Goal: Obtain resource: Obtain resource

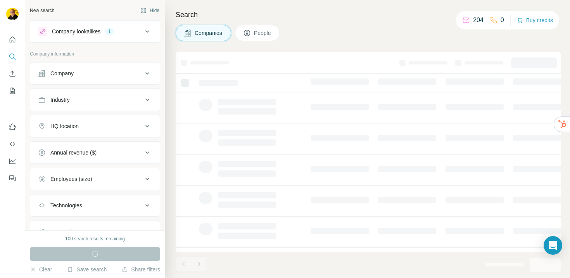
click at [114, 74] on div "Company" at bounding box center [90, 73] width 105 height 8
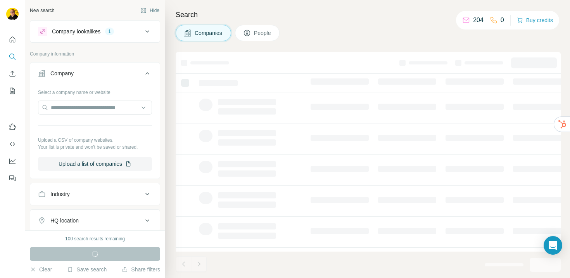
click at [114, 74] on div "Company" at bounding box center [90, 73] width 105 height 8
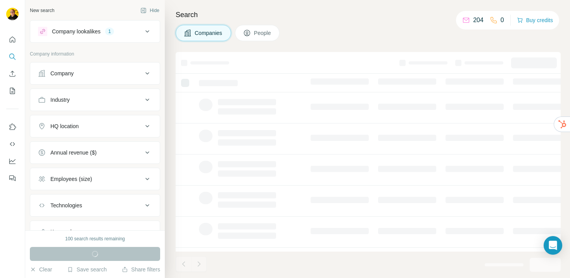
click at [116, 102] on div "Industry" at bounding box center [90, 100] width 105 height 8
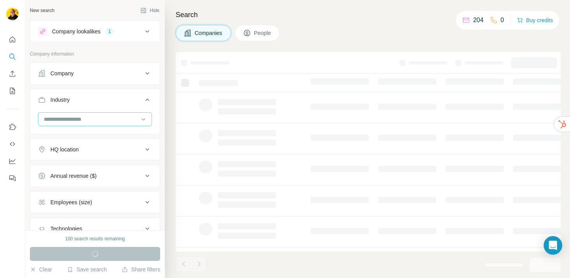
click at [109, 118] on input at bounding box center [91, 119] width 96 height 9
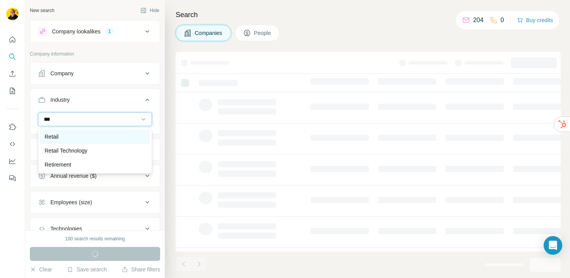
type input "***"
click at [93, 137] on div "Retail" at bounding box center [95, 137] width 101 height 8
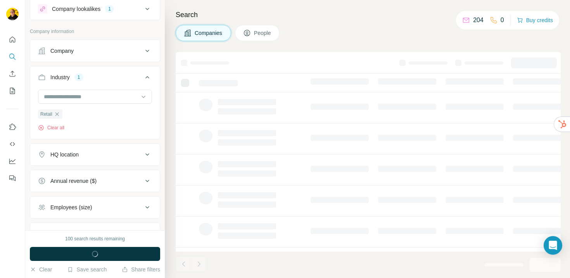
scroll to position [30, 0]
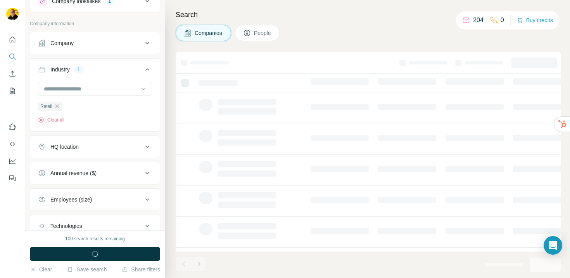
click at [98, 147] on div "HQ location" at bounding box center [90, 147] width 105 height 8
click at [96, 171] on input "text" at bounding box center [95, 166] width 114 height 14
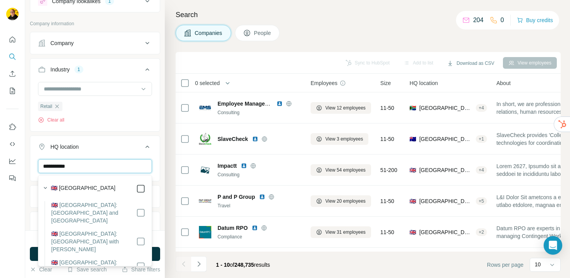
type input "**********"
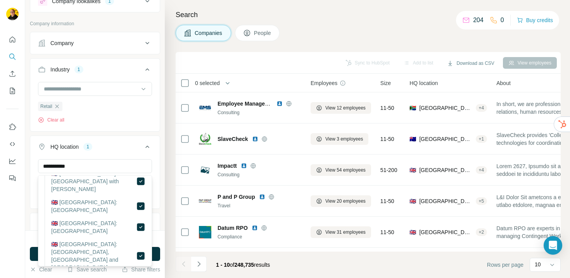
scroll to position [62, 0]
click at [157, 156] on button "HQ location 1" at bounding box center [95, 148] width 130 height 22
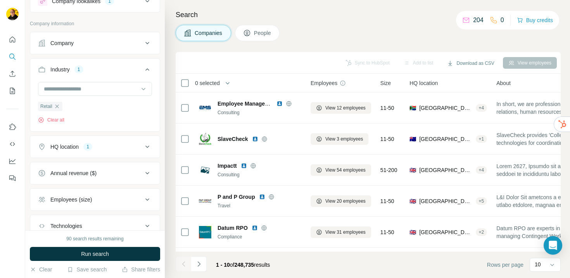
click at [125, 199] on div "Employees (size)" at bounding box center [90, 200] width 105 height 8
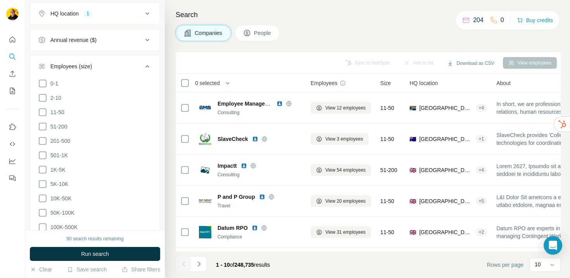
scroll to position [166, 0]
click at [45, 126] on icon at bounding box center [42, 123] width 9 height 9
click at [44, 137] on icon at bounding box center [42, 138] width 9 height 9
click at [43, 151] on icon at bounding box center [42, 152] width 9 height 9
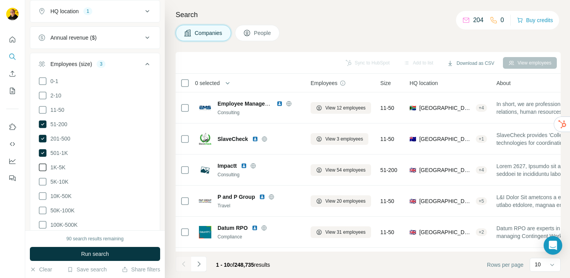
click at [43, 164] on icon at bounding box center [42, 167] width 9 height 9
click at [42, 177] on icon at bounding box center [42, 181] width 9 height 9
click at [42, 189] on ul "0-1 2-10 11-50 51-200 201-500 501-1K 1K-5K 5K-10K 10K-50K 50K-100K 100K-500K 50…" at bounding box center [95, 160] width 114 height 168
click at [42, 214] on ul "0-1 2-10 11-50 51-200 201-500 501-1K 1K-5K 5K-10K 10K-50K 50K-100K 100K-500K 50…" at bounding box center [95, 160] width 114 height 168
click at [42, 220] on icon at bounding box center [42, 224] width 9 height 9
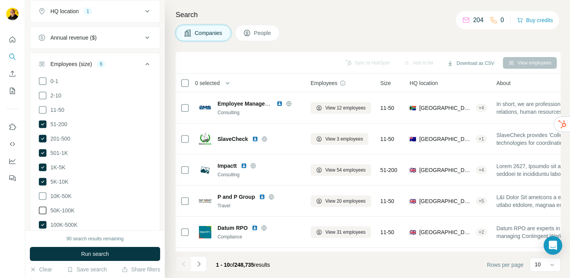
click at [42, 208] on icon at bounding box center [42, 210] width 9 height 9
click at [42, 196] on icon at bounding box center [42, 195] width 9 height 9
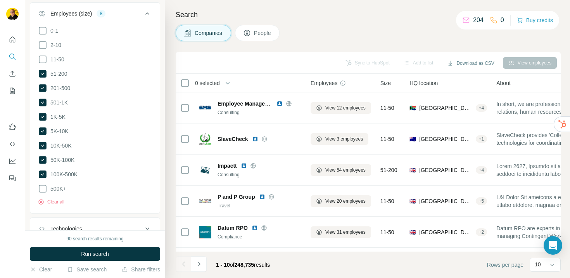
scroll to position [217, 0]
click at [44, 186] on icon at bounding box center [42, 187] width 9 height 9
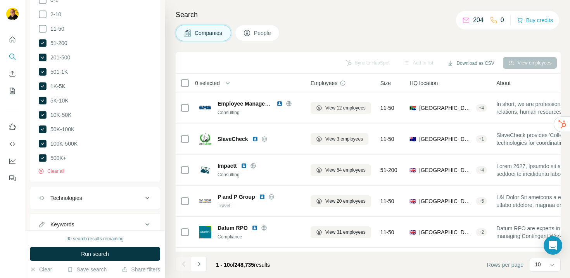
scroll to position [272, 0]
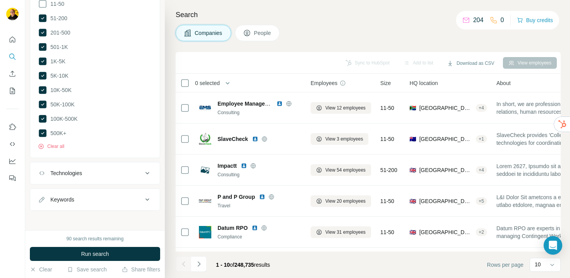
click at [109, 173] on div "Technologies" at bounding box center [90, 173] width 105 height 8
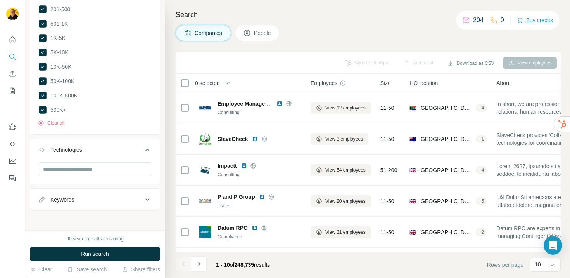
click at [107, 197] on div "Keywords" at bounding box center [90, 200] width 105 height 8
click at [92, 216] on input "text" at bounding box center [87, 219] width 99 height 14
type input "**********"
click at [107, 255] on span "Run search" at bounding box center [95, 254] width 28 height 8
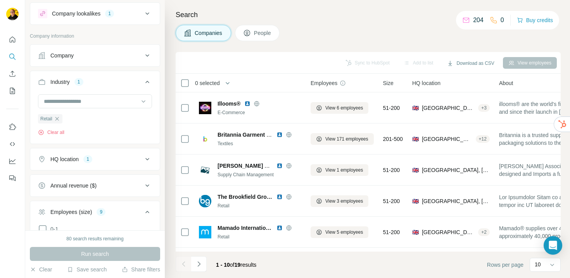
scroll to position [0, 0]
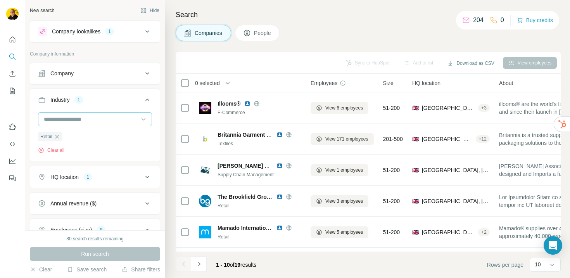
click at [78, 119] on input at bounding box center [91, 119] width 96 height 9
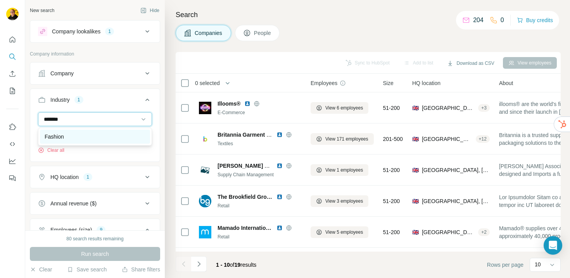
type input "*******"
click at [67, 134] on div "Fashion" at bounding box center [95, 137] width 101 height 8
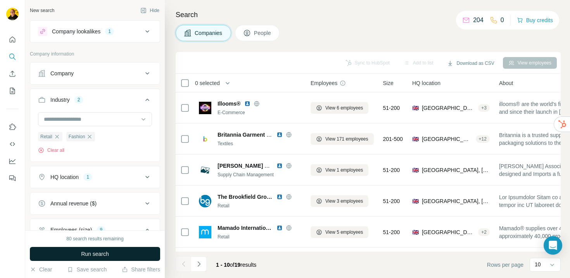
click at [126, 255] on button "Run search" at bounding box center [95, 254] width 130 height 14
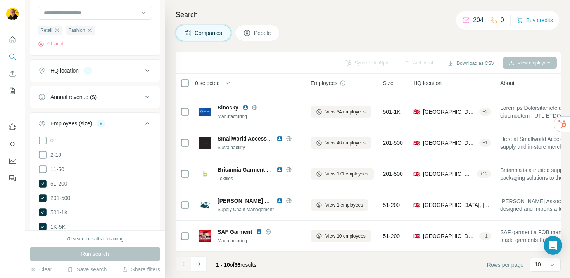
scroll to position [112, 0]
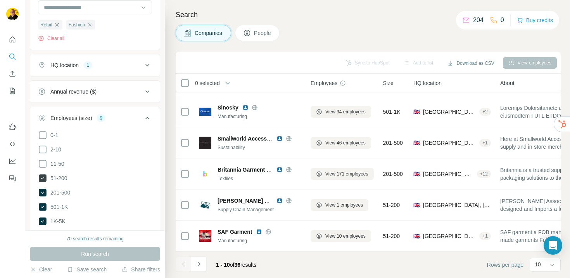
click at [44, 177] on icon at bounding box center [43, 178] width 8 height 8
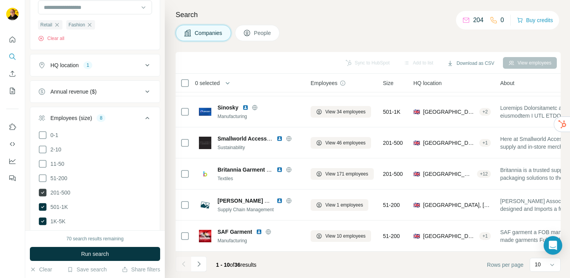
click at [44, 194] on icon at bounding box center [43, 193] width 8 height 8
click at [43, 194] on icon at bounding box center [42, 192] width 9 height 9
click at [96, 254] on span "Run search" at bounding box center [95, 254] width 28 height 8
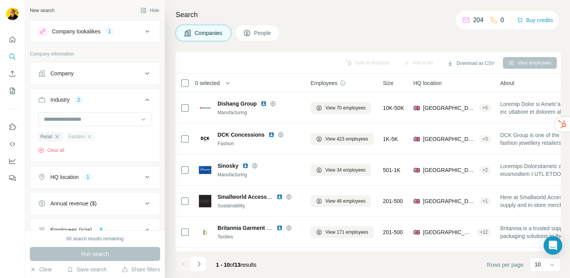
click at [93, 136] on div "Fashion" at bounding box center [80, 136] width 29 height 9
click at [91, 135] on icon "button" at bounding box center [90, 136] width 6 height 6
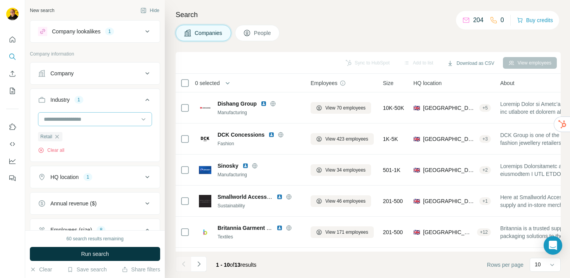
click at [83, 119] on input at bounding box center [91, 119] width 96 height 9
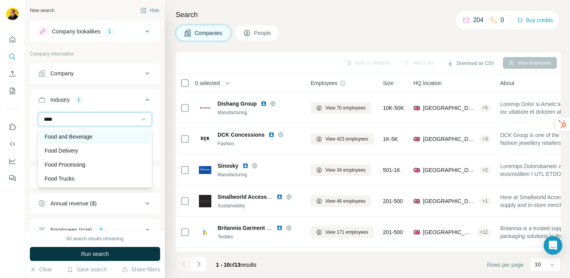
type input "****"
click at [92, 136] on p "Food and Beverage" at bounding box center [69, 137] width 48 height 8
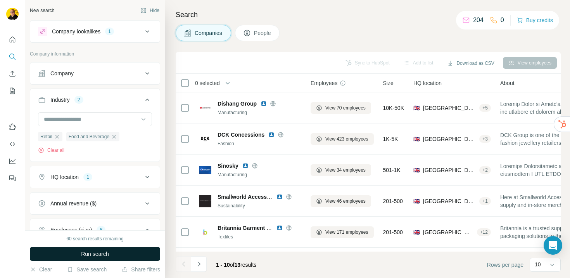
click at [111, 253] on button "Run search" at bounding box center [95, 254] width 130 height 14
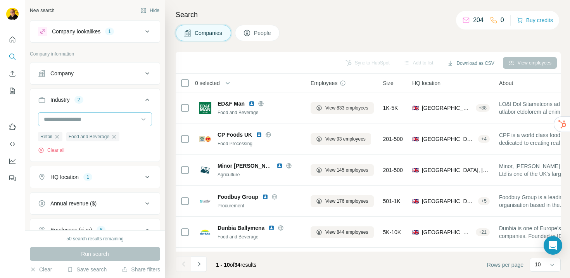
click at [85, 119] on input at bounding box center [91, 119] width 96 height 9
type input "*"
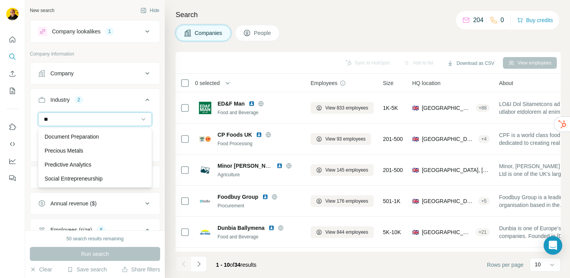
type input "*"
click at [33, 128] on div "Retail Food and Beverage Clear all" at bounding box center [95, 136] width 130 height 48
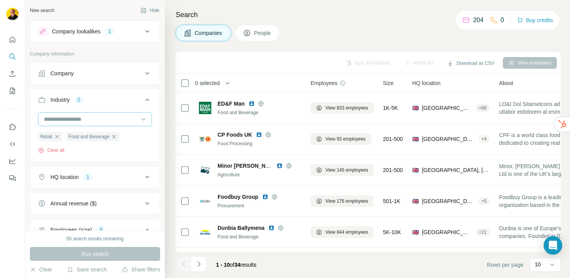
click at [80, 119] on input at bounding box center [91, 119] width 96 height 9
click at [29, 141] on div "**********" at bounding box center [95, 115] width 140 height 230
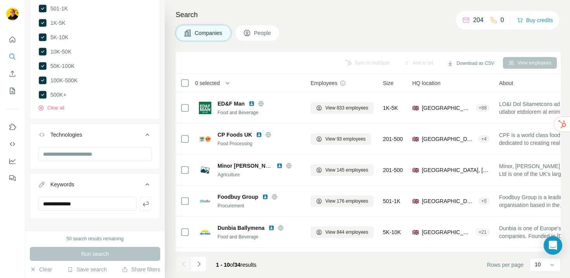
scroll to position [318, 0]
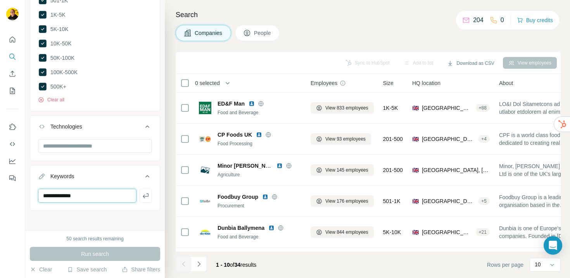
click at [99, 195] on input "**********" at bounding box center [87, 196] width 99 height 14
click at [111, 256] on div "Run search" at bounding box center [95, 254] width 130 height 14
click at [149, 173] on icon at bounding box center [147, 175] width 9 height 9
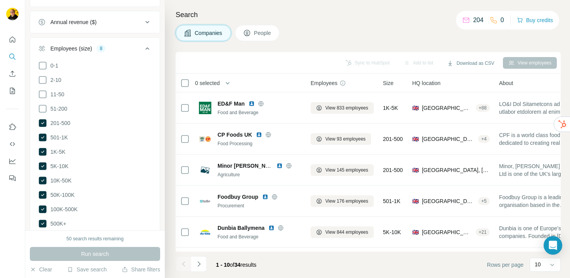
scroll to position [181, 0]
click at [46, 108] on icon at bounding box center [43, 109] width 8 height 8
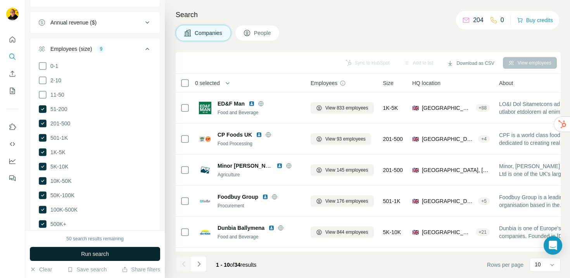
click at [109, 253] on button "Run search" at bounding box center [95, 254] width 130 height 14
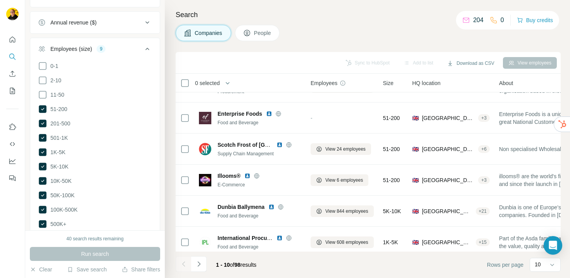
scroll to position [151, 0]
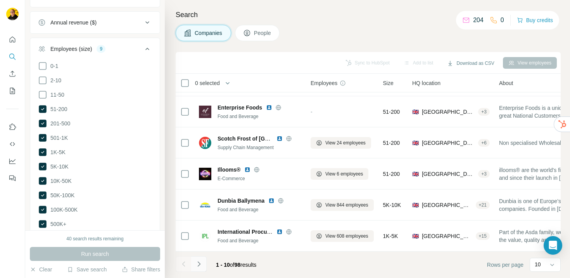
click at [199, 262] on icon "Navigate to next page" at bounding box center [199, 264] width 8 height 8
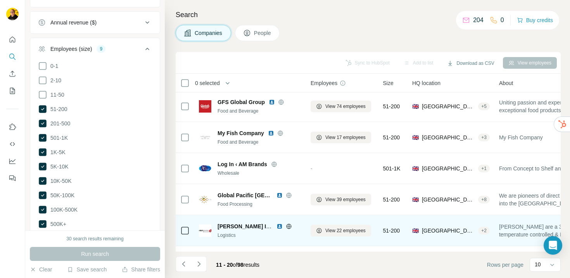
scroll to position [0, 0]
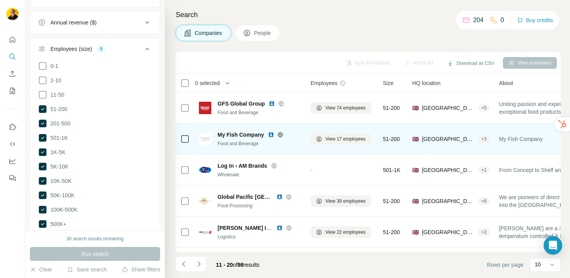
click at [242, 134] on span "My Fish Company" at bounding box center [241, 135] width 47 height 8
click at [207, 140] on img at bounding box center [205, 139] width 12 height 12
click at [331, 134] on button "View 17 employees" at bounding box center [341, 139] width 61 height 12
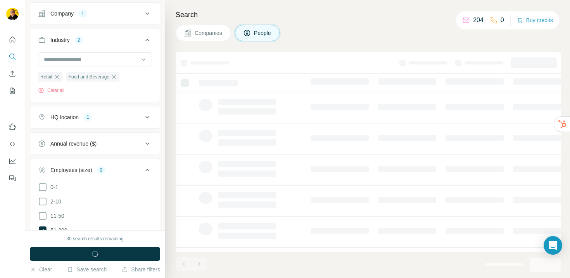
scroll to position [302, 0]
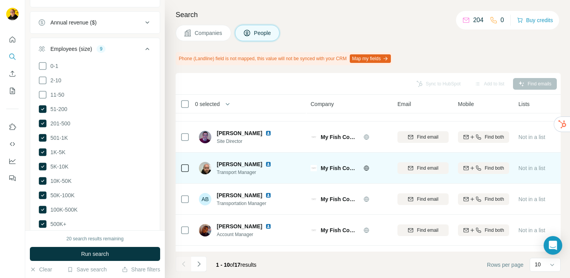
scroll to position [23, 0]
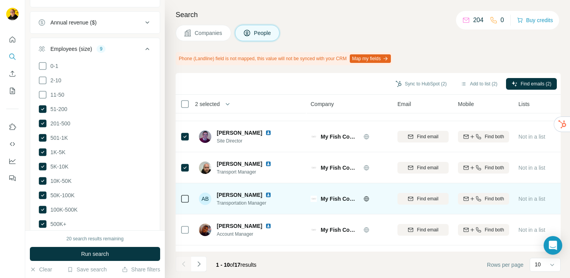
click at [184, 203] on icon at bounding box center [184, 198] width 9 height 9
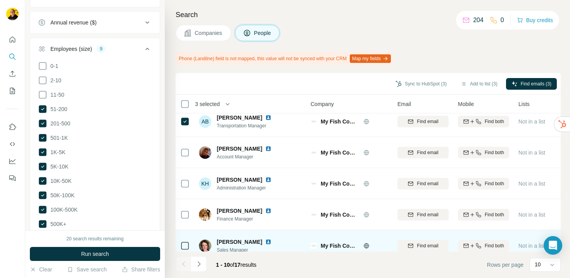
scroll to position [0, 0]
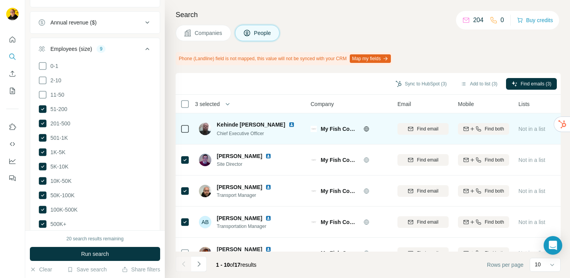
click at [366, 128] on icon at bounding box center [367, 129] width 6 height 6
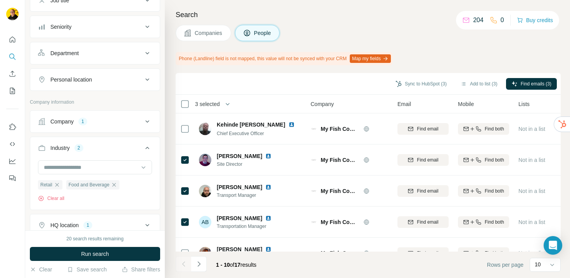
scroll to position [77, 0]
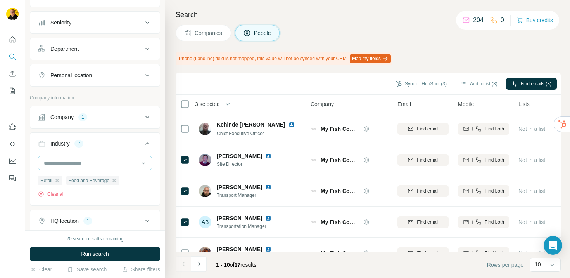
click at [83, 163] on input at bounding box center [91, 163] width 96 height 9
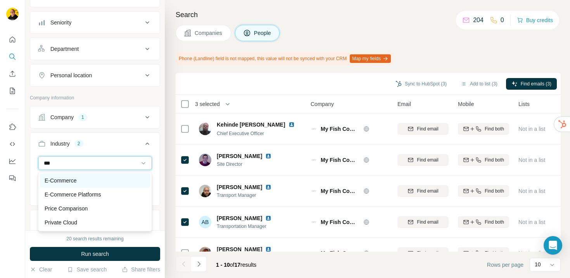
type input "***"
click at [80, 181] on div "E-Commerce" at bounding box center [95, 181] width 101 height 8
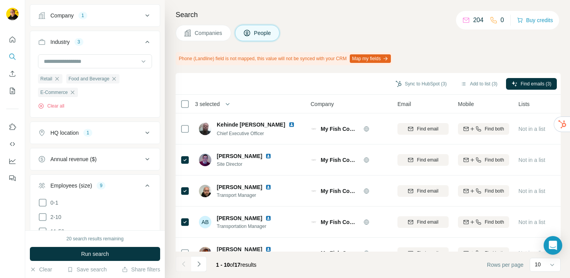
scroll to position [177, 0]
click at [130, 133] on div "HQ location 1" at bounding box center [90, 134] width 105 height 8
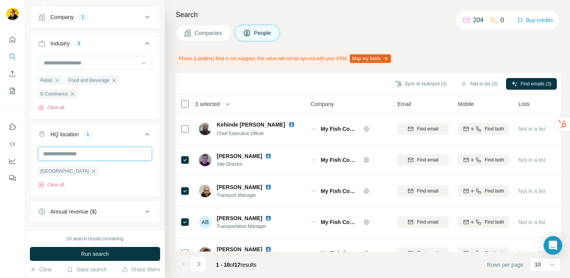
click at [85, 155] on input "text" at bounding box center [95, 154] width 114 height 14
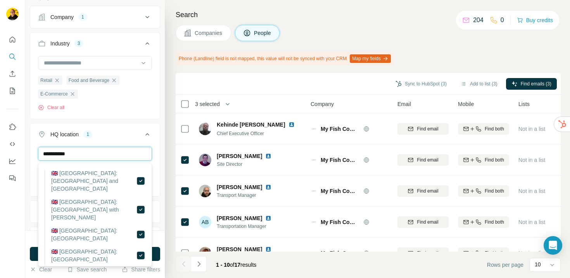
scroll to position [0, 0]
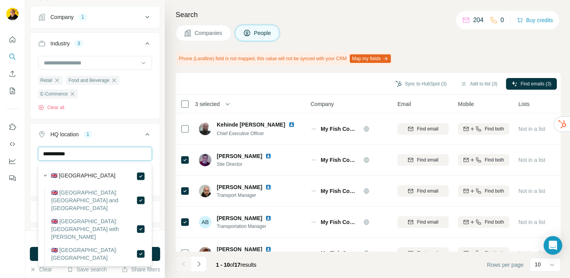
type input "**********"
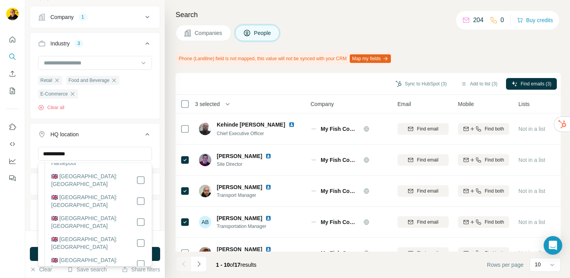
scroll to position [682, 0]
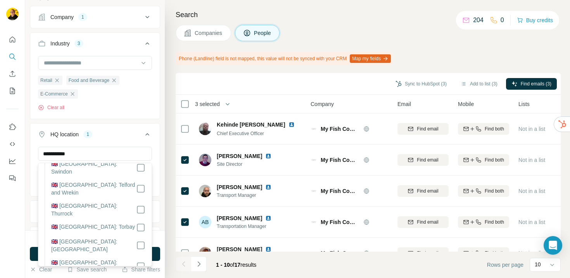
scroll to position [1566, 0]
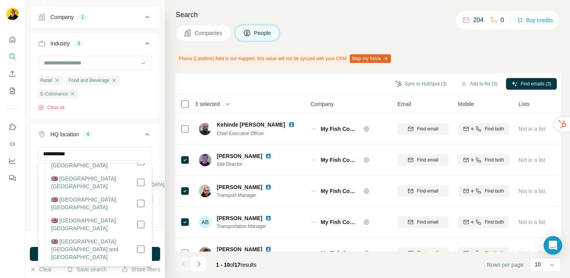
scroll to position [1649, 0]
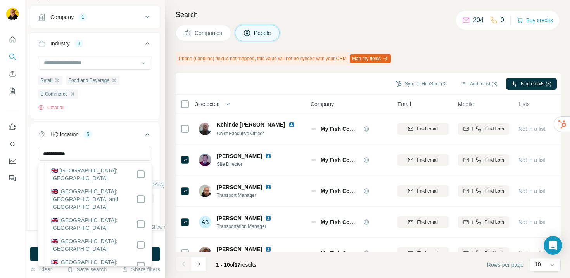
scroll to position [1700, 0]
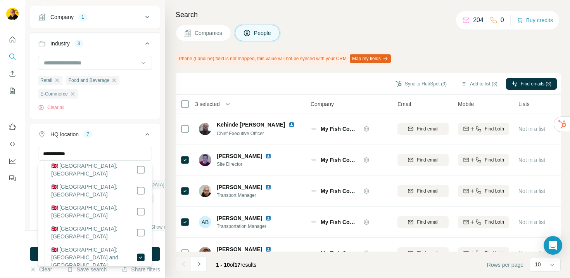
scroll to position [1790, 0]
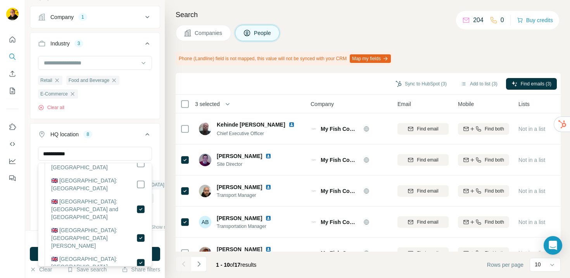
scroll to position [1824, 0]
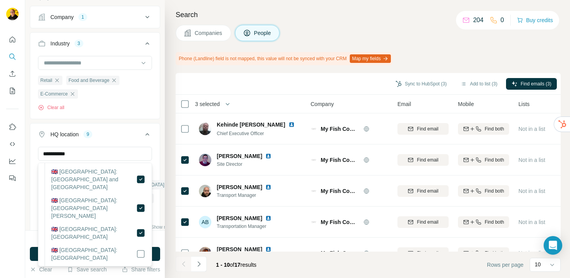
scroll to position [1858, 0]
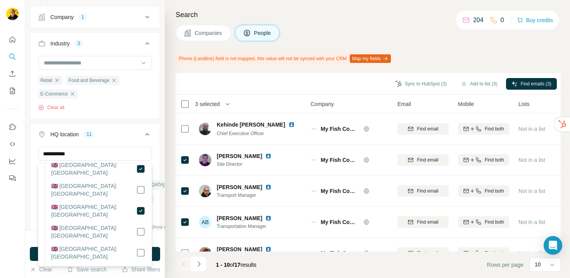
scroll to position [1917, 0]
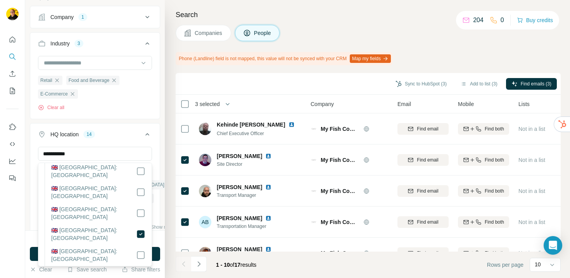
scroll to position [1979, 0]
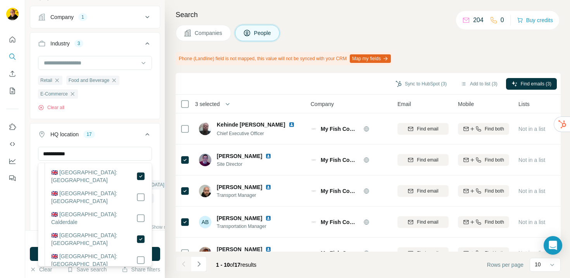
scroll to position [2037, 0]
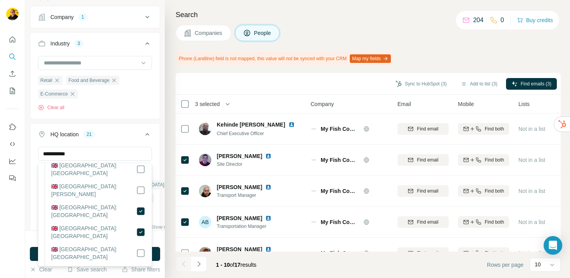
scroll to position [2172, 0]
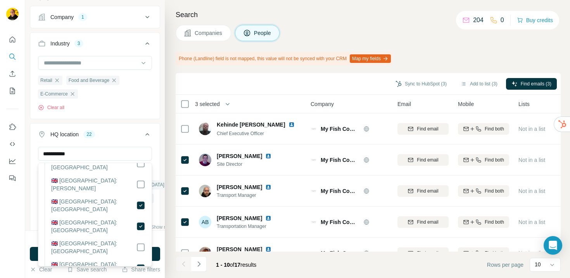
scroll to position [2186, 0]
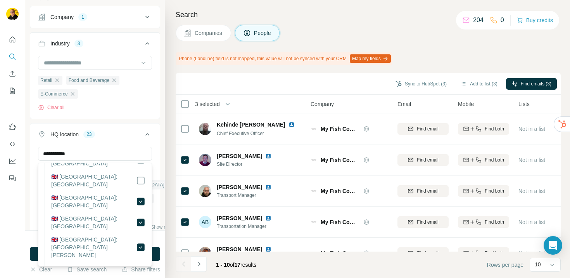
scroll to position [2244, 0]
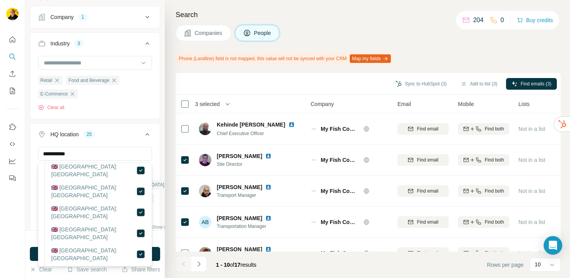
scroll to position [2362, 0]
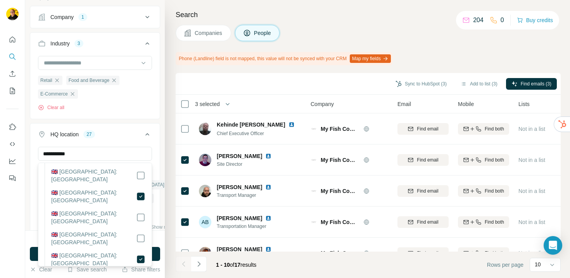
scroll to position [2566, 0]
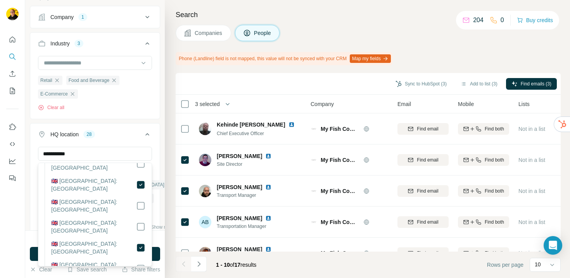
scroll to position [2588, 0]
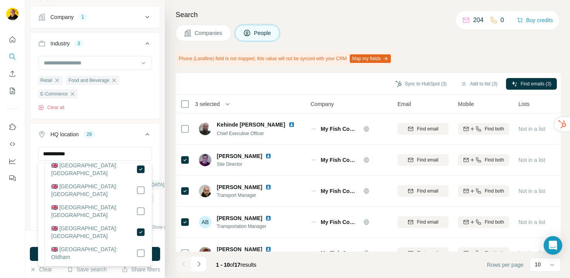
scroll to position [2657, 0]
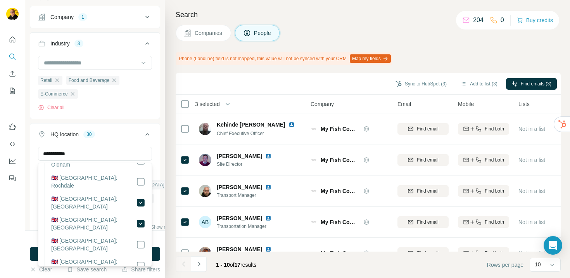
scroll to position [2754, 0]
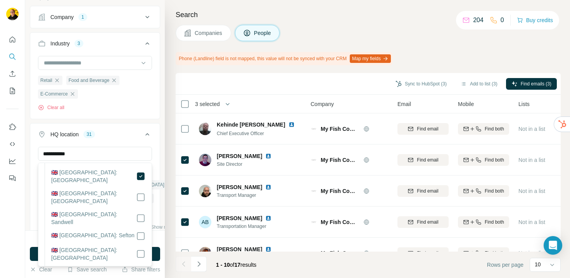
scroll to position [2805, 0]
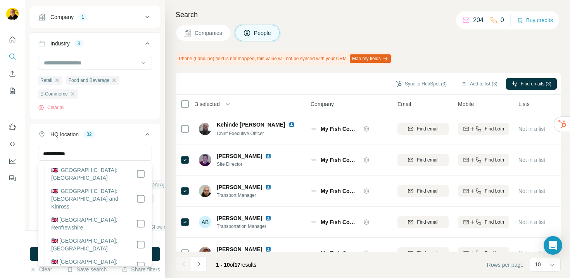
scroll to position [3823, 0]
click at [148, 133] on icon at bounding box center [147, 134] width 9 height 9
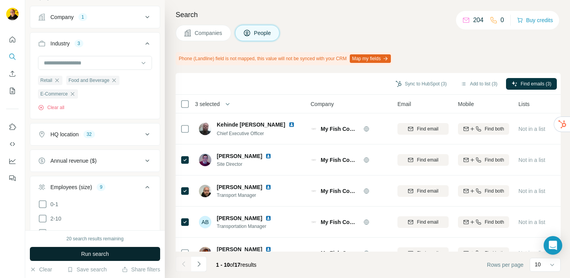
click at [116, 253] on button "Run search" at bounding box center [95, 254] width 130 height 14
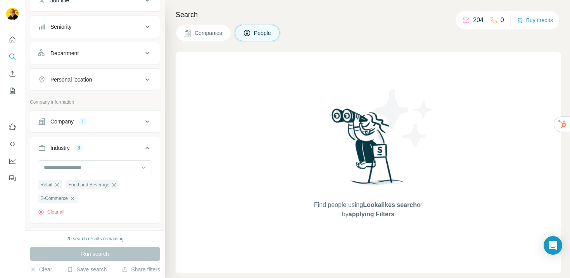
scroll to position [71, 0]
click at [126, 130] on button "Company 1" at bounding box center [95, 123] width 130 height 19
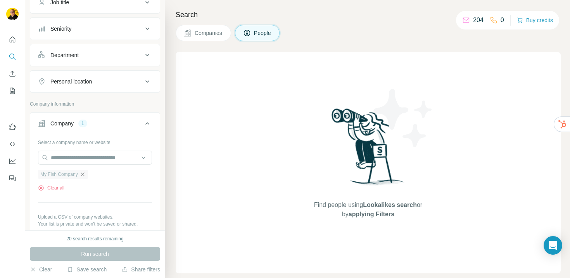
click at [85, 173] on icon "button" at bounding box center [83, 174] width 6 height 6
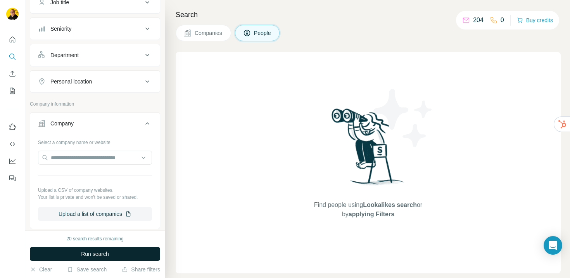
click at [105, 258] on button "Run search" at bounding box center [95, 254] width 130 height 14
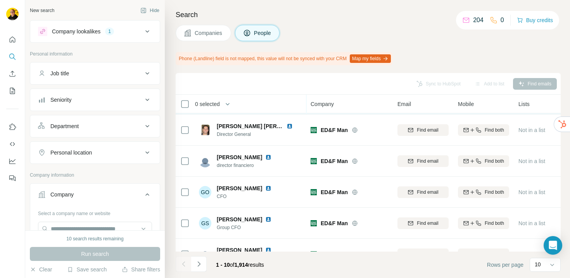
scroll to position [172, 0]
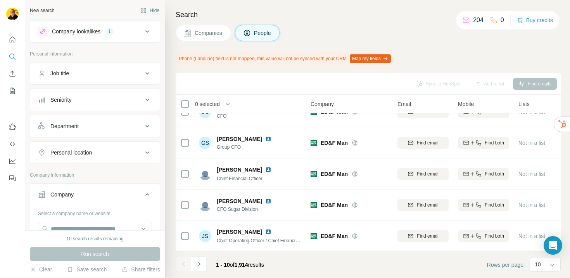
click at [147, 31] on icon at bounding box center [147, 31] width 9 height 9
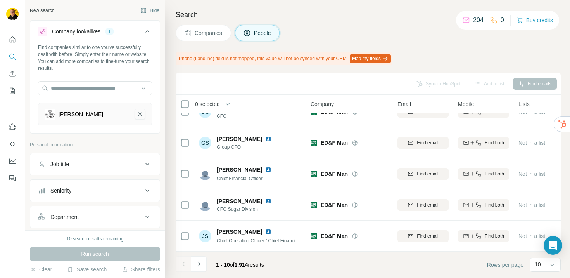
click at [142, 114] on icon "Warren James Jewellers-remove-button" at bounding box center [140, 114] width 7 height 8
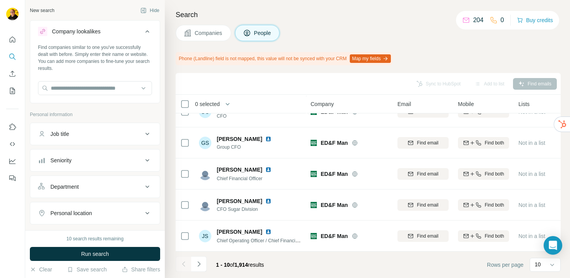
click at [149, 31] on icon at bounding box center [147, 31] width 9 height 9
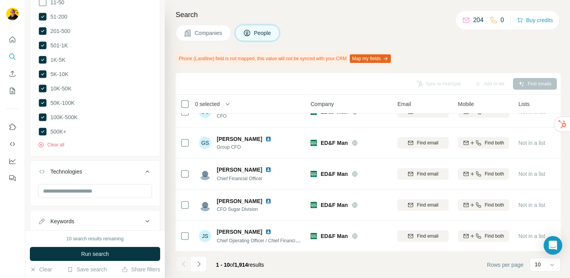
scroll to position [524, 0]
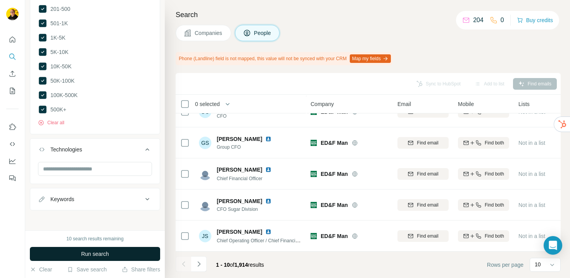
click at [113, 255] on button "Run search" at bounding box center [95, 254] width 130 height 14
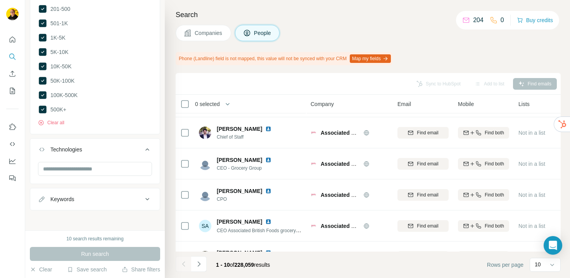
scroll to position [172, 0]
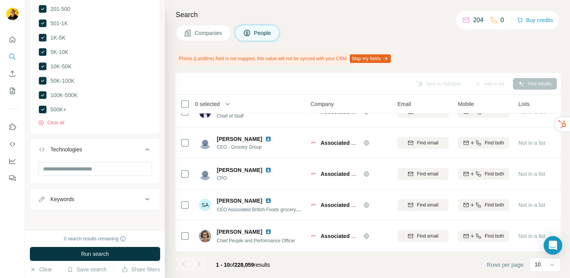
click at [204, 32] on span "Companies" at bounding box center [209, 33] width 28 height 8
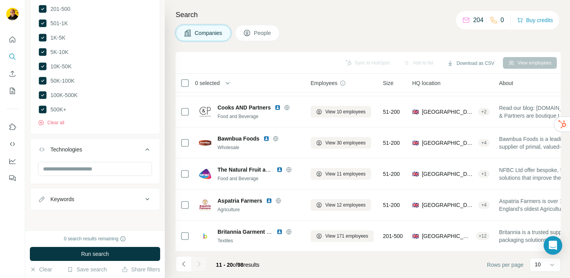
scroll to position [151, 0]
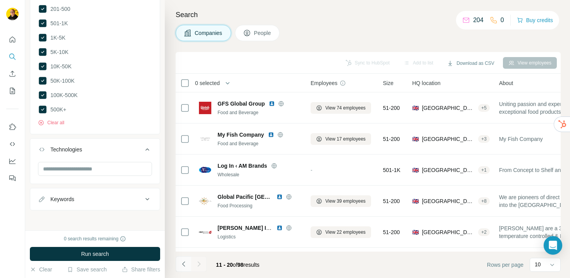
click at [188, 265] on button "Navigate to previous page" at bounding box center [184, 264] width 16 height 16
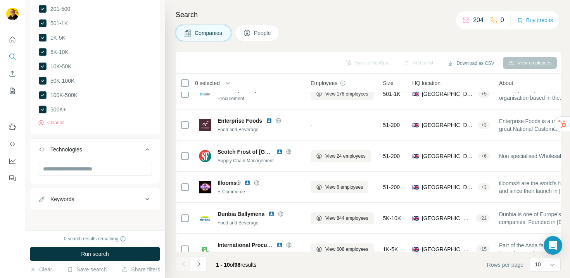
scroll to position [151, 0]
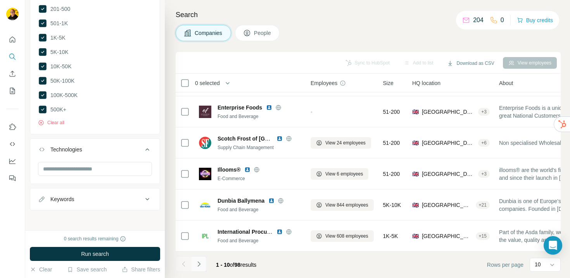
click at [202, 265] on icon "Navigate to next page" at bounding box center [199, 264] width 8 height 8
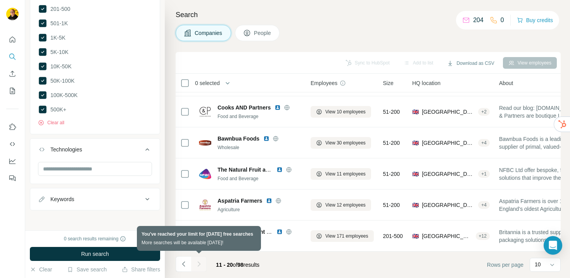
click at [202, 265] on div at bounding box center [199, 264] width 16 height 16
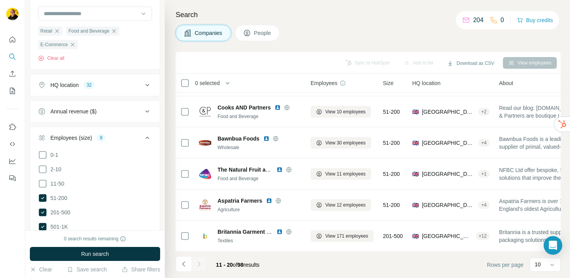
scroll to position [2, 0]
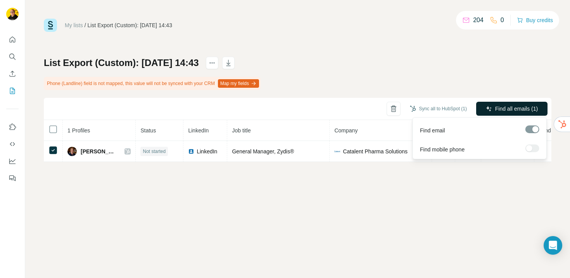
click at [505, 111] on span "Find all emails (1)" at bounding box center [516, 109] width 43 height 8
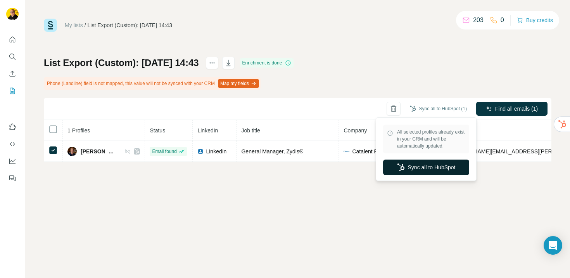
click at [431, 167] on button "Sync all to HubSpot" at bounding box center [426, 167] width 86 height 16
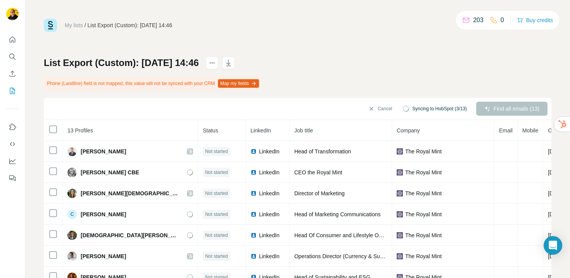
click at [252, 81] on button "Map my fields" at bounding box center [238, 83] width 41 height 9
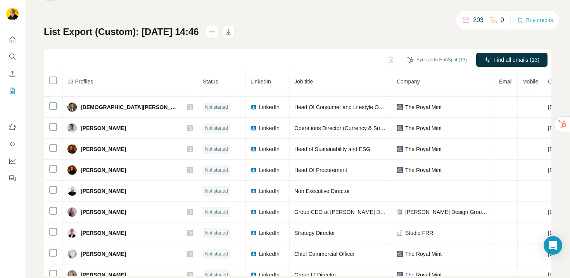
scroll to position [88, 0]
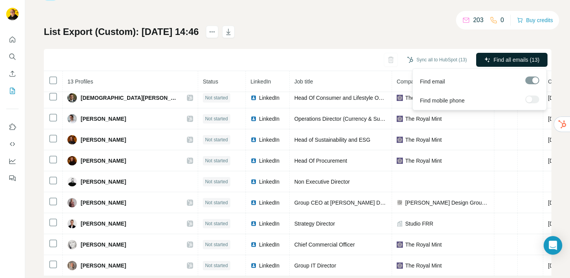
click at [517, 62] on span "Find all emails (13)" at bounding box center [517, 60] width 46 height 8
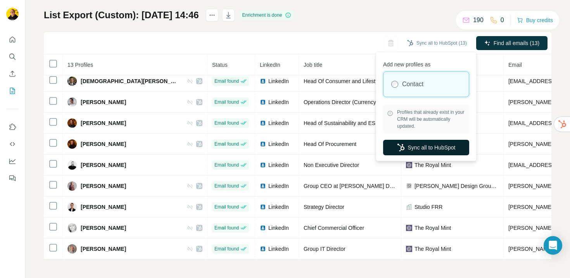
click at [435, 147] on button "Sync all to HubSpot" at bounding box center [426, 148] width 86 height 16
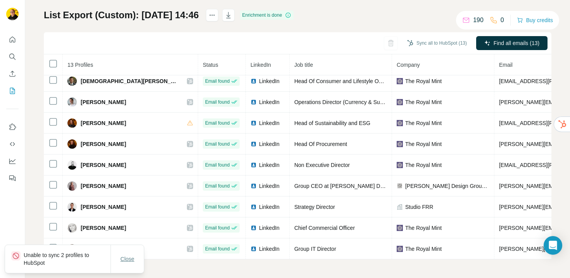
click at [128, 256] on span "Close" at bounding box center [128, 259] width 14 height 8
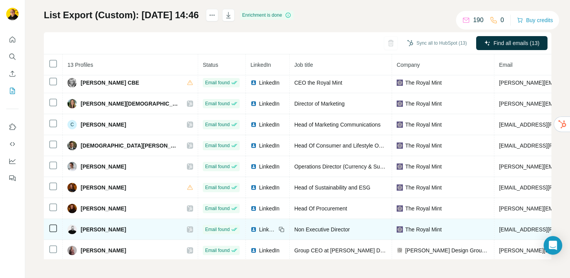
scroll to position [0, 0]
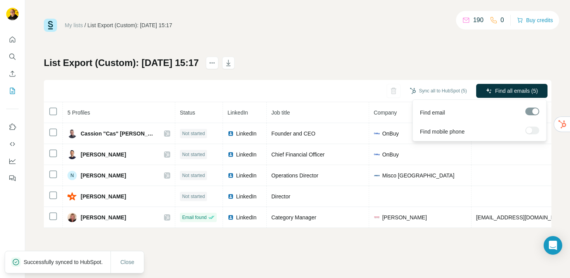
click at [518, 90] on span "Find all emails (5)" at bounding box center [516, 91] width 43 height 8
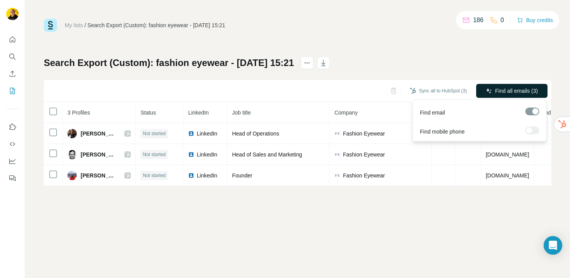
click at [523, 89] on span "Find all emails (3)" at bounding box center [516, 91] width 43 height 8
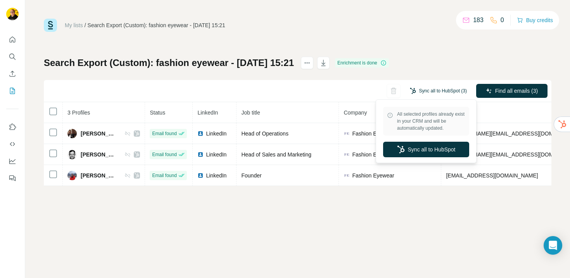
click at [436, 92] on button "Sync all to HubSpot (3)" at bounding box center [439, 91] width 68 height 12
click at [433, 150] on button "Sync all to HubSpot" at bounding box center [426, 150] width 86 height 16
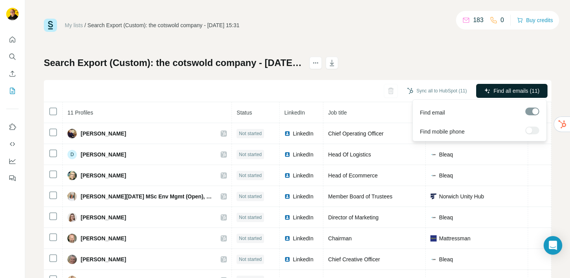
click at [501, 95] on button "Find all emails (11)" at bounding box center [511, 91] width 71 height 14
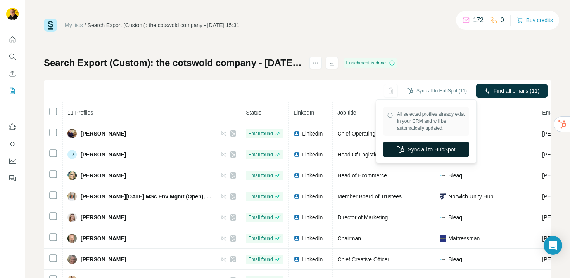
click at [439, 150] on button "Sync all to HubSpot" at bounding box center [426, 150] width 86 height 16
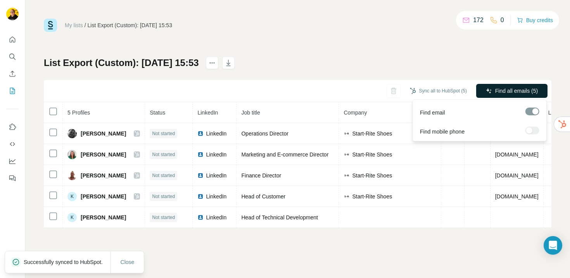
click at [521, 94] on span "Find all emails (5)" at bounding box center [516, 91] width 43 height 8
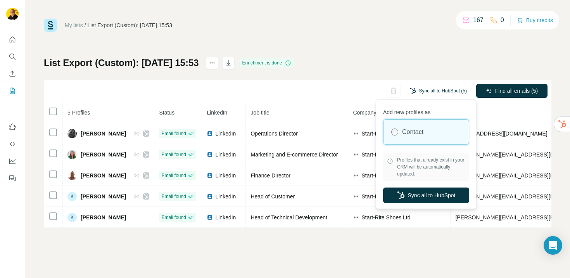
click at [442, 91] on button "Sync all to HubSpot (5)" at bounding box center [439, 91] width 68 height 12
click at [443, 193] on button "Sync all to HubSpot" at bounding box center [426, 195] width 86 height 16
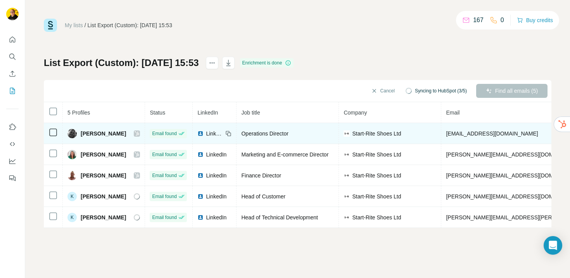
drag, startPoint x: 446, startPoint y: 134, endPoint x: 544, endPoint y: 135, distance: 97.8
click at [544, 135] on td "claire.greensides@startriteshoes.com" at bounding box center [536, 133] width 191 height 21
copy span "claire.greensides@startriteshoes.com"
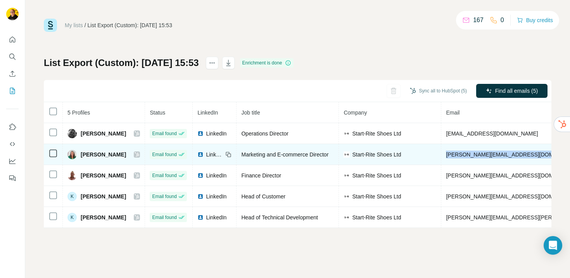
drag, startPoint x: 445, startPoint y: 154, endPoint x: 540, endPoint y: 155, distance: 94.3
click at [540, 155] on td "jennifer.tyley@startriteshoes.com" at bounding box center [536, 154] width 191 height 21
copy span "jennifer.tyley@startriteshoes.com"
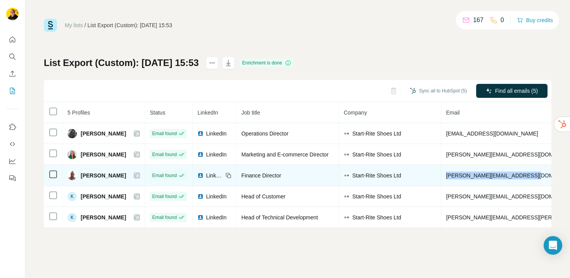
drag, startPoint x: 443, startPoint y: 173, endPoint x: 533, endPoint y: 182, distance: 90.4
click at [533, 182] on td "jim.shears@startriteshoes.com" at bounding box center [536, 175] width 191 height 21
copy span "jim.shears@startriteshoes.com"
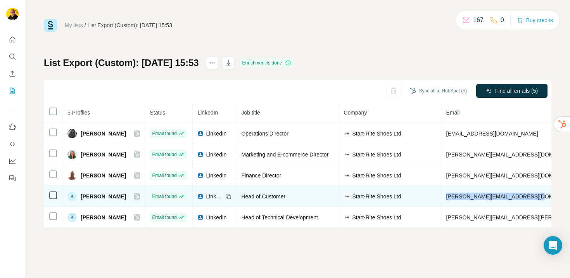
drag, startPoint x: 446, startPoint y: 196, endPoint x: 537, endPoint y: 192, distance: 90.8
click at [537, 192] on td "katie.hills@startriteshoes.com" at bounding box center [536, 196] width 191 height 21
copy span "katie.hills@startriteshoes.com"
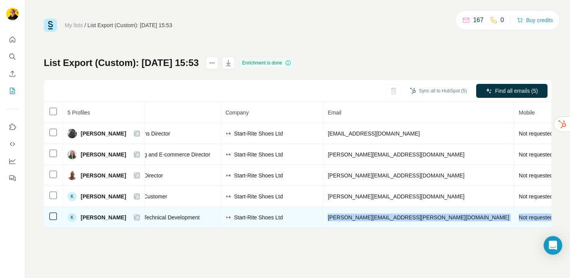
drag, startPoint x: 445, startPoint y: 216, endPoint x: 548, endPoint y: 218, distance: 102.8
click at [548, 218] on tr "K Keith Richardson Email found LinkedIn Head of Technical Development Start-Rit…" at bounding box center [317, 217] width 782 height 21
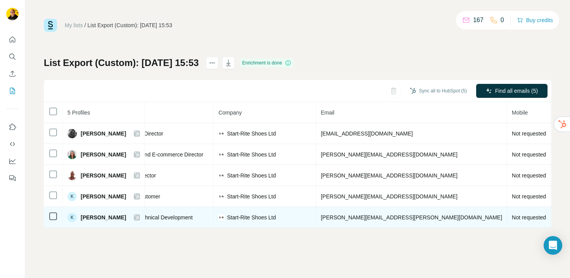
click at [415, 216] on td "keith.richardson@startriteshoes.com" at bounding box center [411, 217] width 191 height 21
drag, startPoint x: 414, startPoint y: 216, endPoint x: 303, endPoint y: 221, distance: 111.4
click at [303, 221] on tr "K Keith Richardson Email found LinkedIn Head of Technical Development Start-Rit…" at bounding box center [310, 217] width 782 height 21
copy tr "keith.richardson@startriteshoes.com"
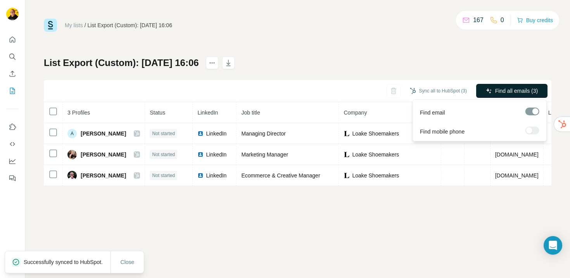
click at [514, 91] on span "Find all emails (3)" at bounding box center [516, 91] width 43 height 8
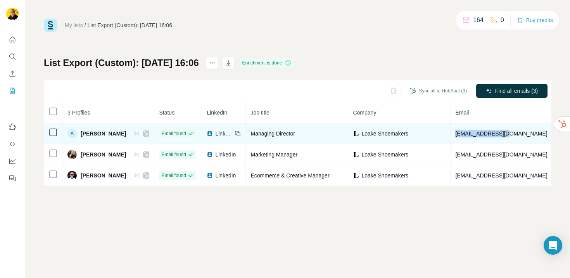
drag, startPoint x: 501, startPoint y: 133, endPoint x: 440, endPoint y: 132, distance: 60.9
click at [451, 132] on td "acory@loake.co.uk" at bounding box center [502, 133] width 102 height 21
copy span "acory@loake.co.uk"
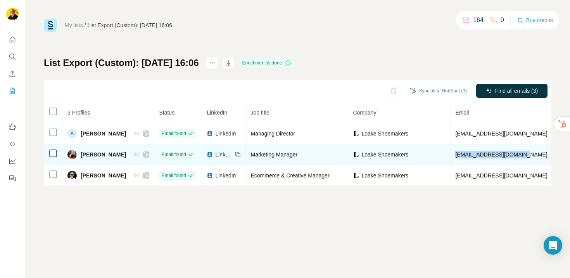
drag, startPoint x: 445, startPoint y: 155, endPoint x: 509, endPoint y: 155, distance: 64.4
click at [509, 155] on td "lauren.park@loake.co.uk" at bounding box center [502, 154] width 102 height 21
copy span "lauren.park@loake.co.uk"
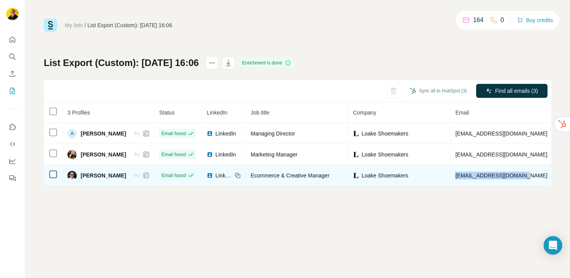
drag, startPoint x: 443, startPoint y: 177, endPoint x: 509, endPoint y: 182, distance: 66.9
click at [509, 182] on td "rob.charter@loake.co.uk" at bounding box center [502, 175] width 102 height 21
copy span "rob.charter@loake.co.uk"
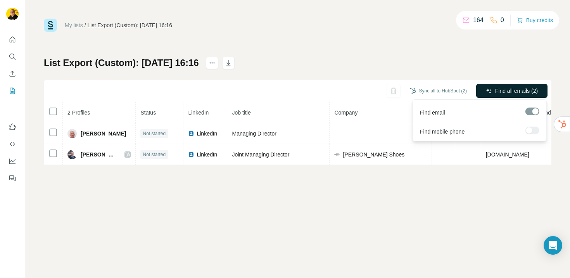
click at [500, 90] on span "Find all emails (2)" at bounding box center [516, 91] width 43 height 8
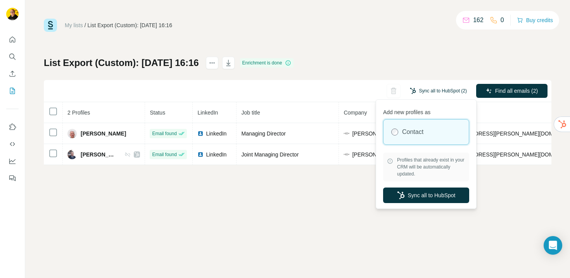
click at [447, 91] on button "Sync all to HubSpot (2)" at bounding box center [439, 91] width 68 height 12
click at [430, 194] on button "Sync all to HubSpot" at bounding box center [426, 195] width 86 height 16
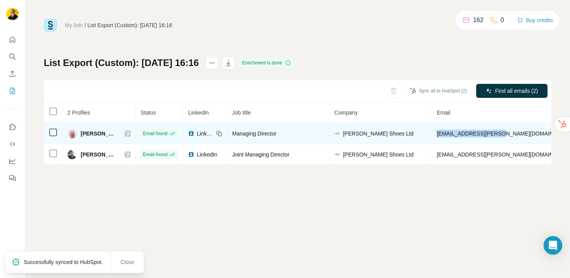
drag, startPoint x: 497, startPoint y: 133, endPoint x: 433, endPoint y: 134, distance: 64.4
click at [433, 134] on td "jchurch@cheaney.co.uk" at bounding box center [505, 133] width 146 height 21
copy span "jchurch@cheaney.co.uk"
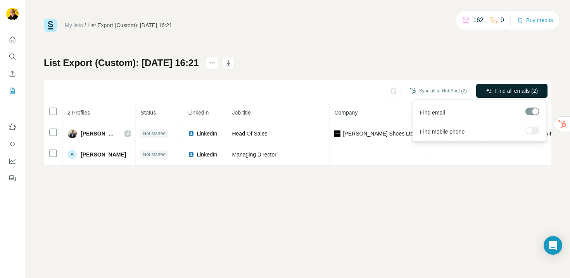
click at [495, 90] on span "Find all emails (2)" at bounding box center [516, 91] width 43 height 8
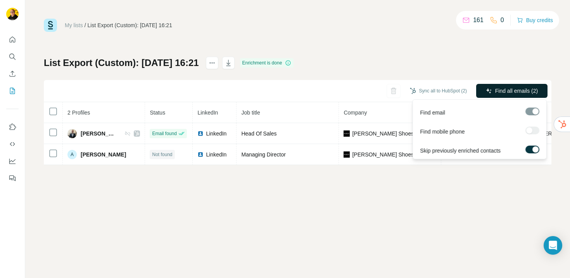
click at [497, 90] on span "Find all emails (2)" at bounding box center [516, 91] width 43 height 8
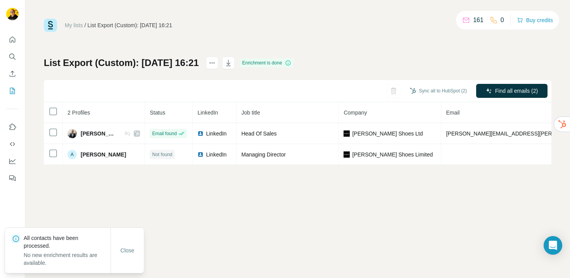
click at [460, 192] on div "My lists / List Export (Custom): [DATE] 16:21 161 0 Buy credits List Export (Cu…" at bounding box center [297, 139] width 545 height 278
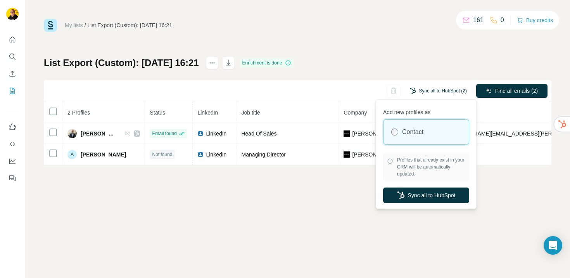
click at [435, 90] on button "Sync all to HubSpot (2)" at bounding box center [439, 91] width 68 height 12
click at [422, 192] on button "Sync all to HubSpot" at bounding box center [426, 195] width 86 height 16
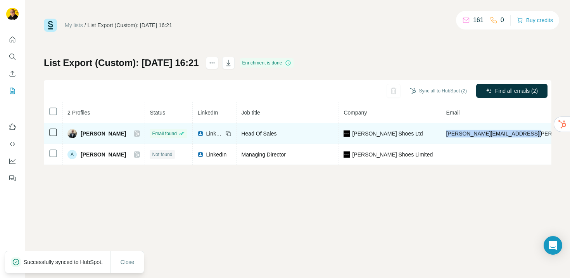
drag, startPoint x: 513, startPoint y: 133, endPoint x: 448, endPoint y: 129, distance: 65.0
click at [448, 129] on td "[PERSON_NAME][EMAIL_ADDRESS][PERSON_NAME][DOMAIN_NAME]" at bounding box center [536, 133] width 191 height 21
copy span "[PERSON_NAME][EMAIL_ADDRESS][PERSON_NAME][DOMAIN_NAME]"
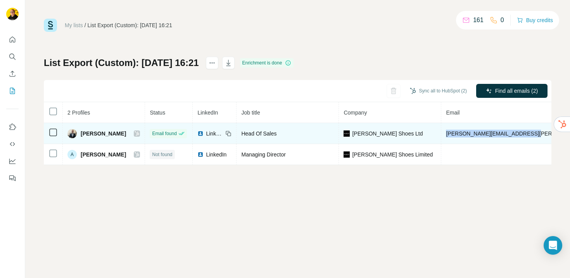
copy span "[PERSON_NAME][EMAIL_ADDRESS][PERSON_NAME][DOMAIN_NAME]"
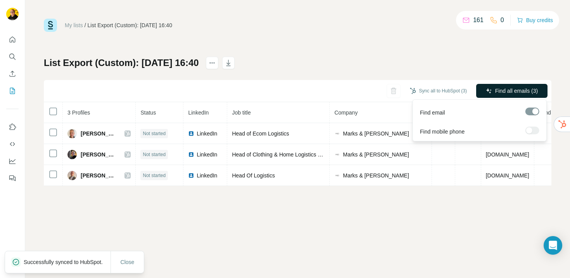
click at [514, 91] on span "Find all emails (3)" at bounding box center [516, 91] width 43 height 8
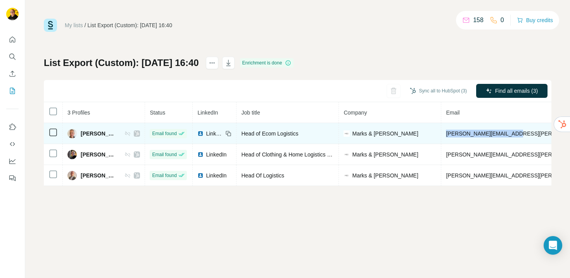
drag, startPoint x: 448, startPoint y: 133, endPoint x: 515, endPoint y: 135, distance: 66.7
click at [515, 135] on span "[PERSON_NAME][EMAIL_ADDRESS][PERSON_NAME][DOMAIN_NAME][PERSON_NAME]" at bounding box center [559, 133] width 226 height 6
click at [516, 135] on span "[PERSON_NAME][EMAIL_ADDRESS][PERSON_NAME][DOMAIN_NAME][PERSON_NAME]" at bounding box center [559, 133] width 226 height 6
click at [468, 133] on span "[PERSON_NAME][EMAIL_ADDRESS][PERSON_NAME][DOMAIN_NAME][PERSON_NAME]" at bounding box center [559, 133] width 226 height 6
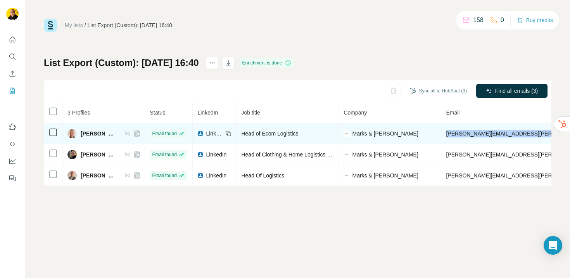
click at [468, 133] on span "[PERSON_NAME][EMAIL_ADDRESS][PERSON_NAME][DOMAIN_NAME][PERSON_NAME]" at bounding box center [559, 133] width 226 height 6
copy span "[PERSON_NAME][EMAIL_ADDRESS][PERSON_NAME][DOMAIN_NAME][PERSON_NAME]"
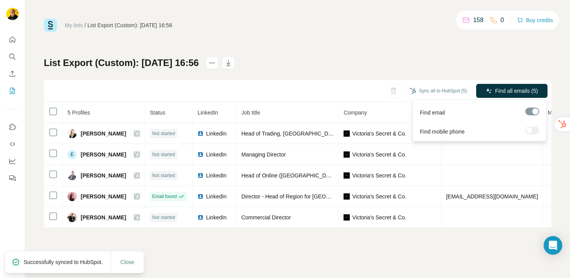
click at [513, 88] on span "Find all emails (5)" at bounding box center [516, 91] width 43 height 8
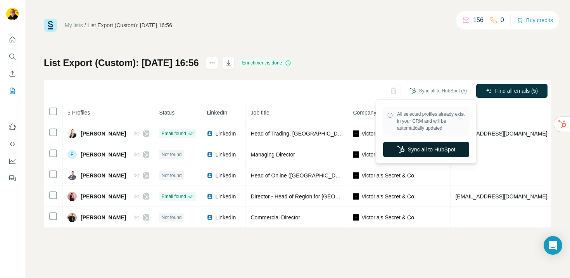
click at [441, 150] on button "Sync all to HubSpot" at bounding box center [426, 150] width 86 height 16
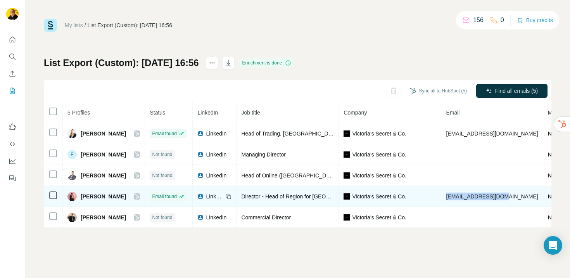
drag, startPoint x: 437, startPoint y: 196, endPoint x: 489, endPoint y: 194, distance: 52.0
click at [489, 194] on span "[EMAIL_ADDRESS][DOMAIN_NAME]" at bounding box center [492, 196] width 92 height 6
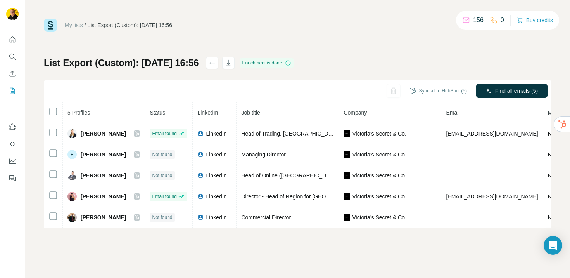
click at [391, 240] on div "My lists / List Export (Custom): [DATE] 16:56 156 0 Buy credits List Export (Cu…" at bounding box center [297, 139] width 545 height 278
